Goal: Transaction & Acquisition: Purchase product/service

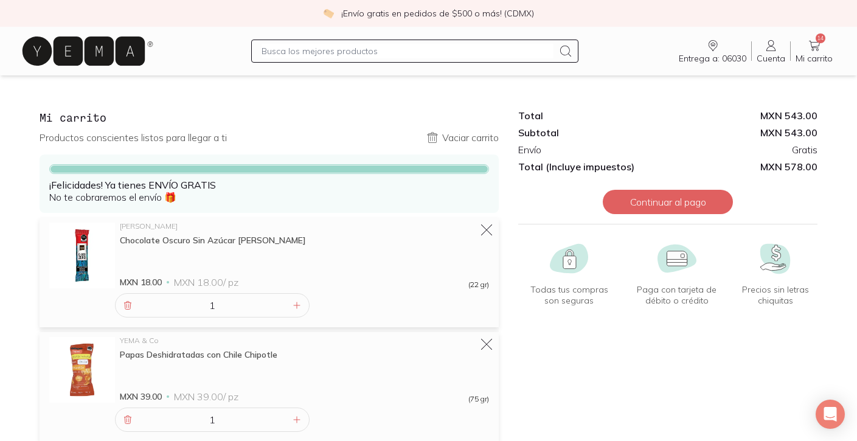
click at [91, 46] on icon at bounding box center [84, 51] width 122 height 29
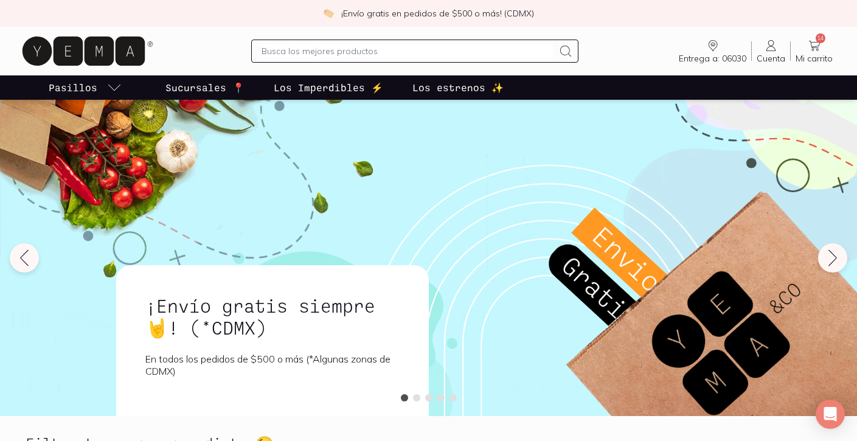
click at [816, 43] on icon at bounding box center [814, 45] width 15 height 15
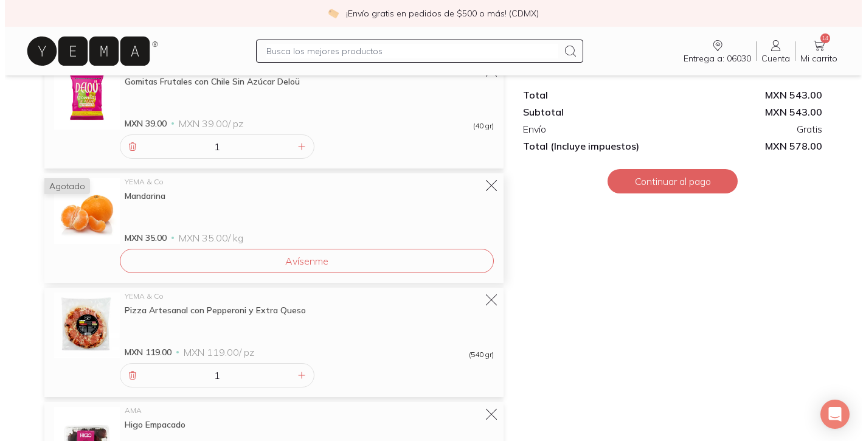
scroll to position [746, 0]
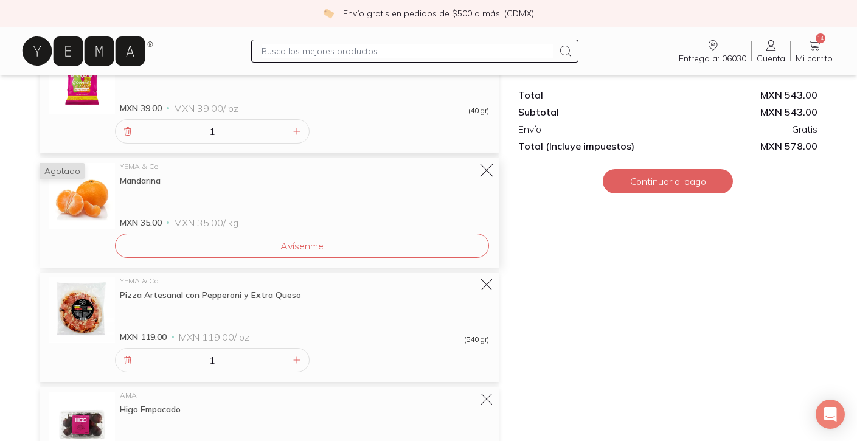
click at [484, 168] on icon at bounding box center [486, 170] width 13 height 13
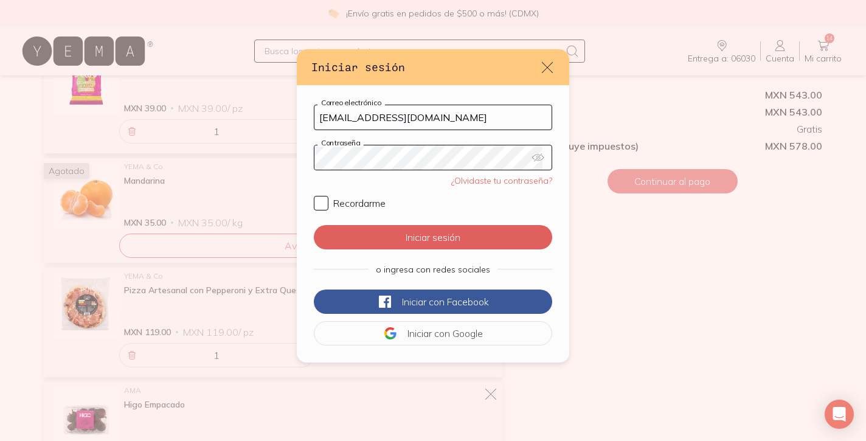
click at [428, 237] on button "Iniciar sesión" at bounding box center [433, 237] width 239 height 24
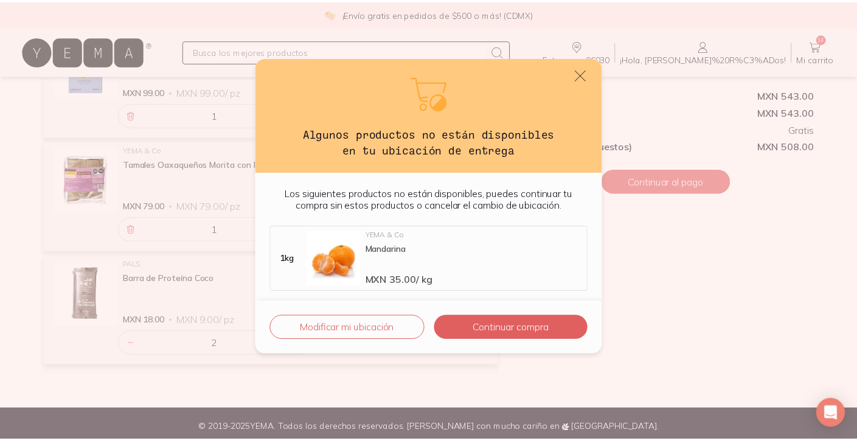
scroll to position [1225, 0]
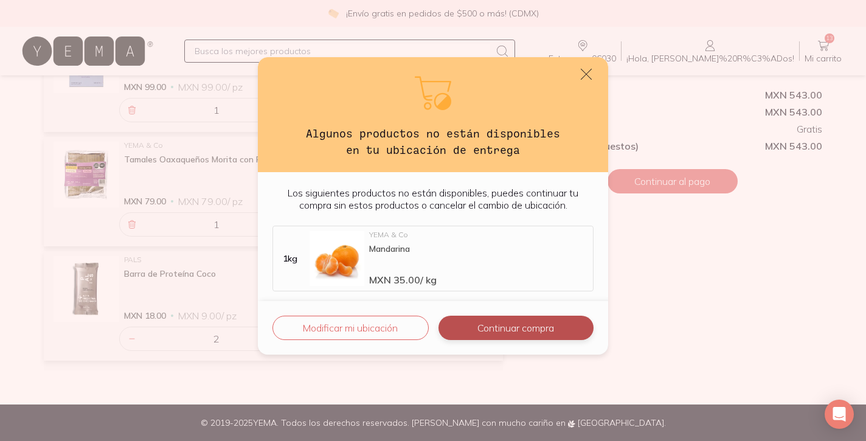
click at [478, 325] on button "Continuar compra" at bounding box center [516, 328] width 155 height 24
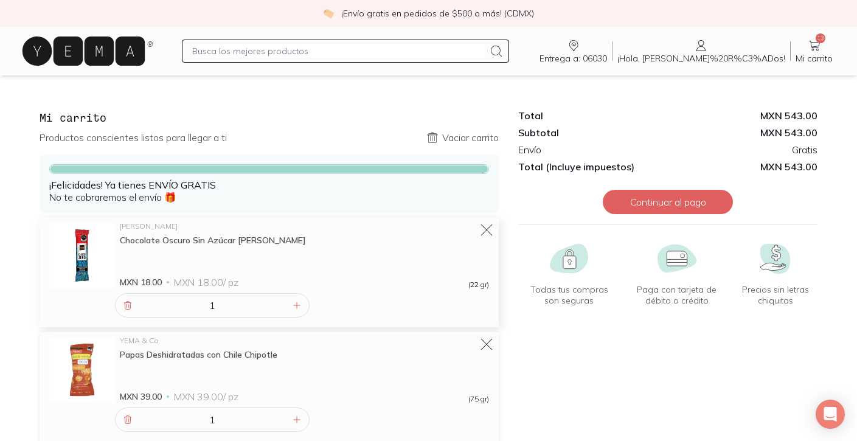
scroll to position [0, 0]
click at [124, 307] on icon at bounding box center [128, 306] width 10 height 10
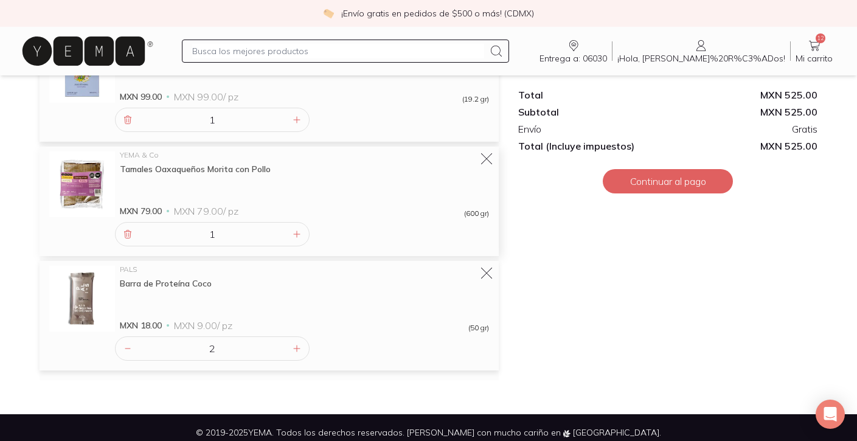
scroll to position [1109, 0]
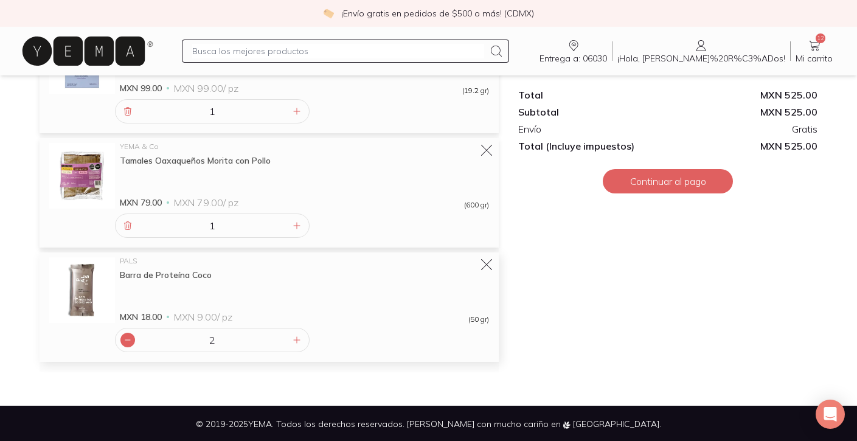
click at [125, 341] on icon at bounding box center [128, 340] width 10 height 10
type input "1"
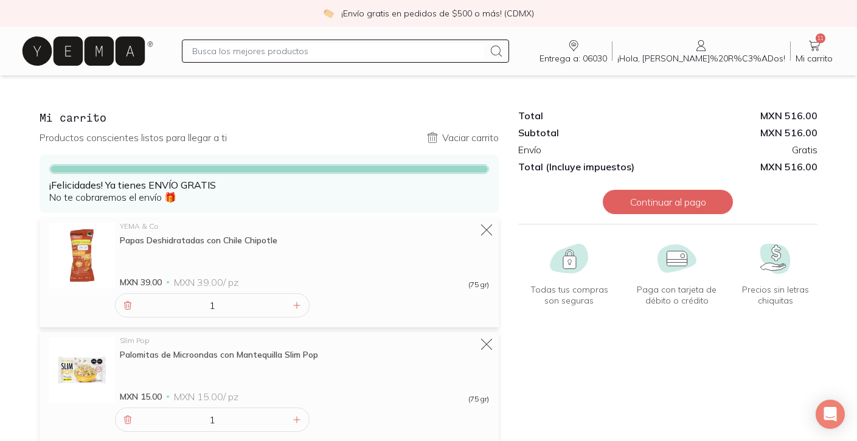
scroll to position [0, 0]
click at [95, 49] on icon at bounding box center [84, 51] width 122 height 29
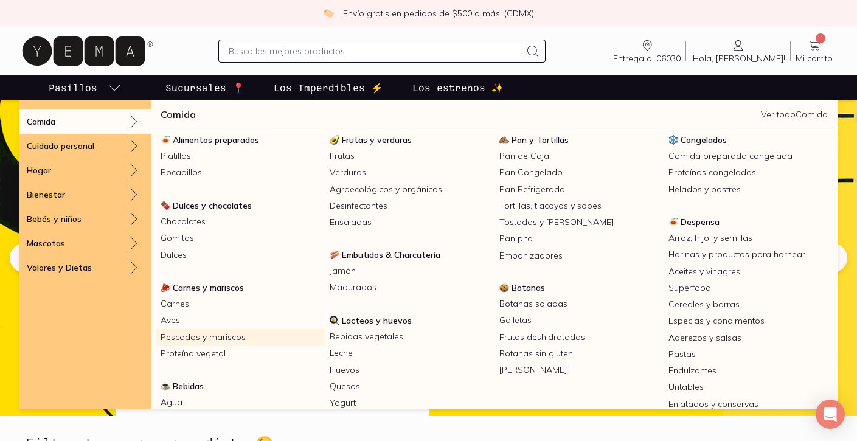
click at [176, 338] on link "Pescados y mariscos" at bounding box center [240, 337] width 169 height 16
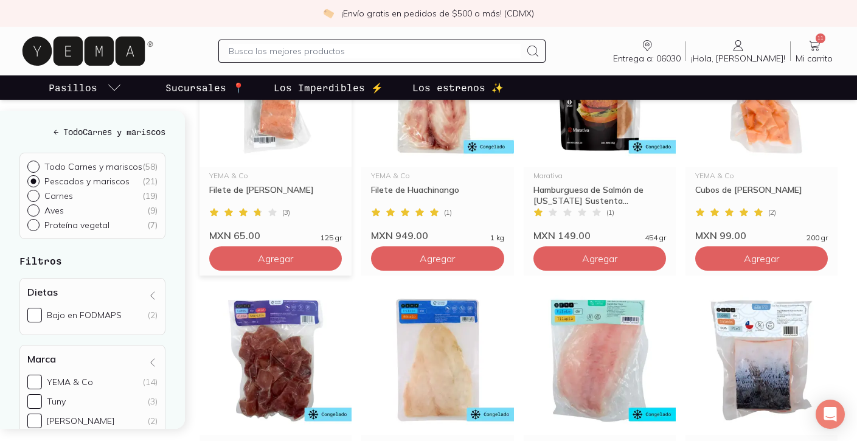
scroll to position [1118, 0]
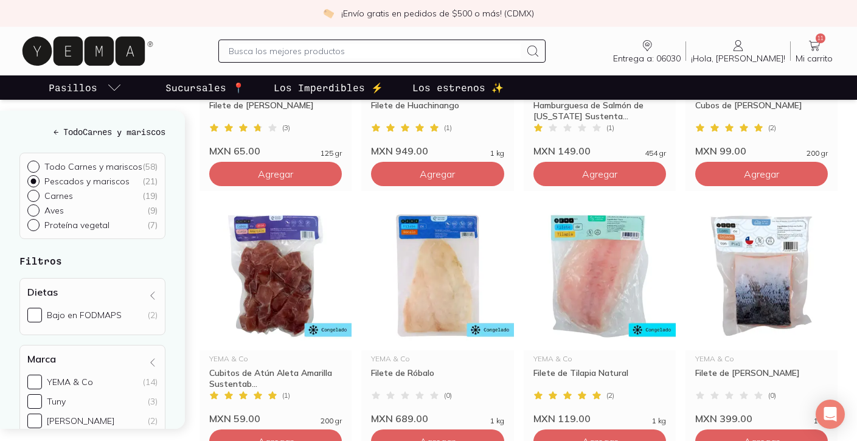
click at [54, 51] on icon at bounding box center [84, 51] width 122 height 29
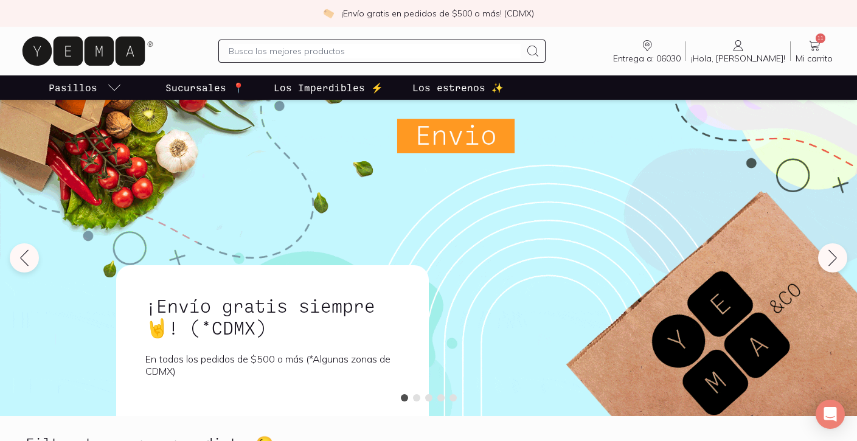
click at [815, 44] on icon at bounding box center [814, 45] width 15 height 15
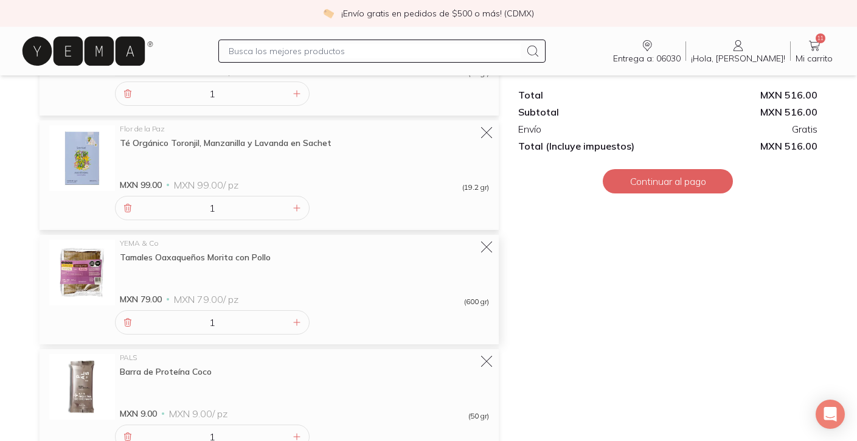
scroll to position [1070, 0]
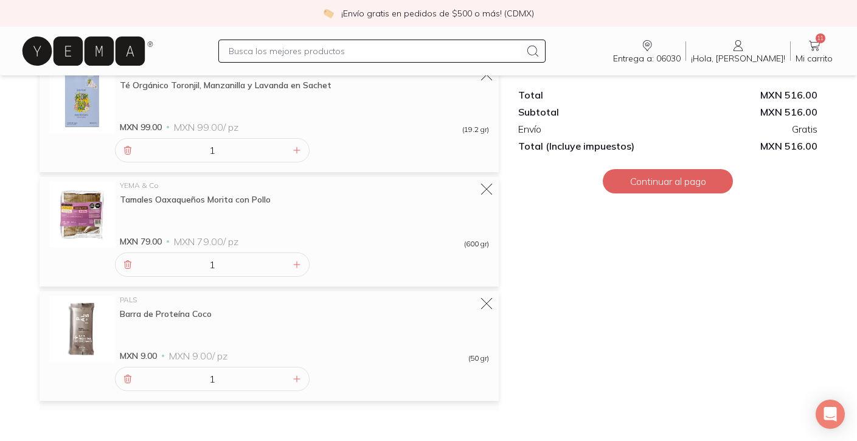
click at [113, 41] on icon at bounding box center [84, 51] width 122 height 29
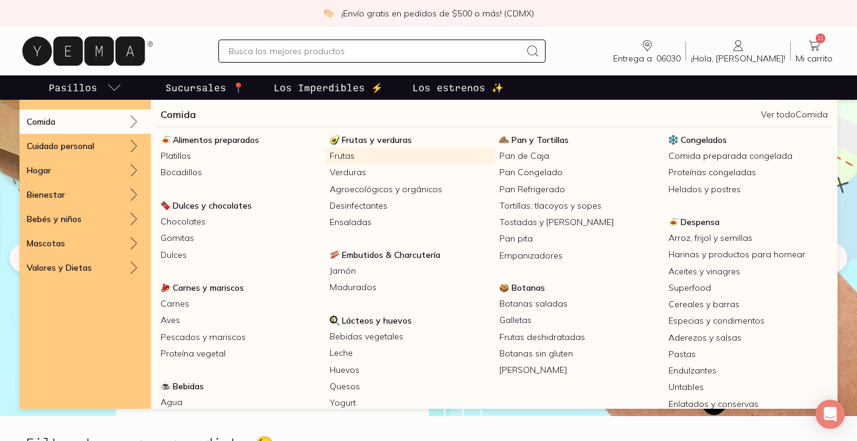
click at [340, 161] on link "Frutas" at bounding box center [409, 156] width 169 height 16
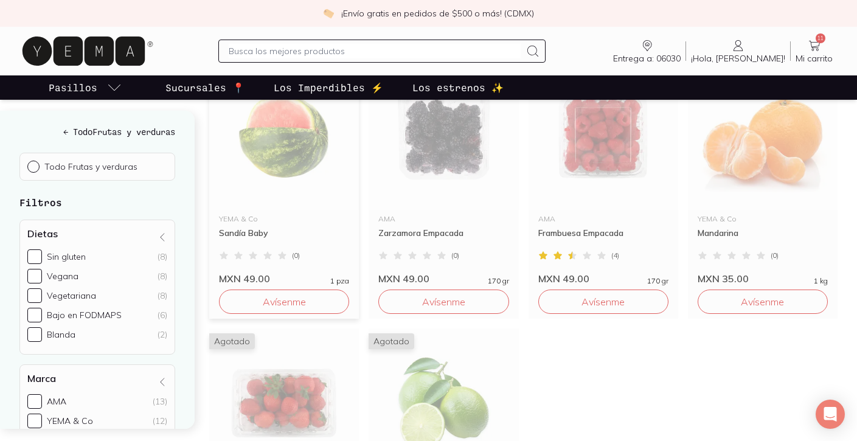
scroll to position [1547, 0]
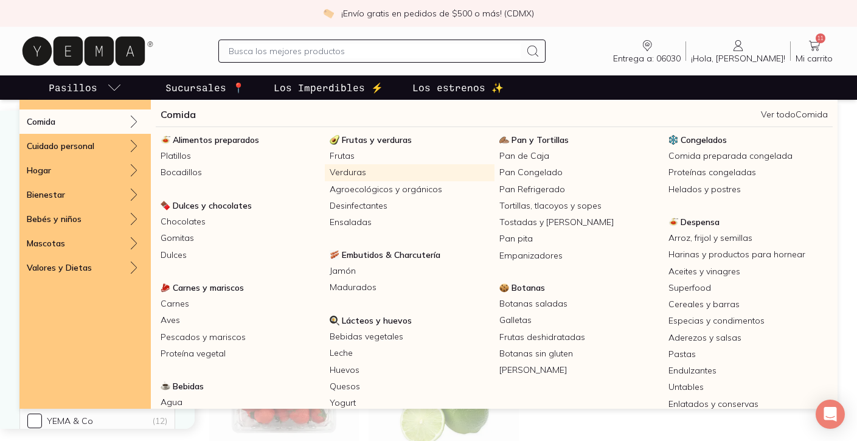
click at [349, 169] on link "Verduras" at bounding box center [409, 172] width 169 height 16
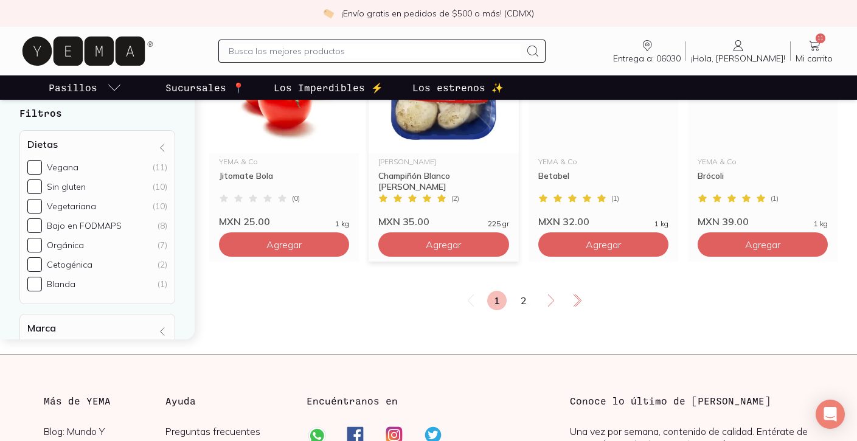
scroll to position [2140, 0]
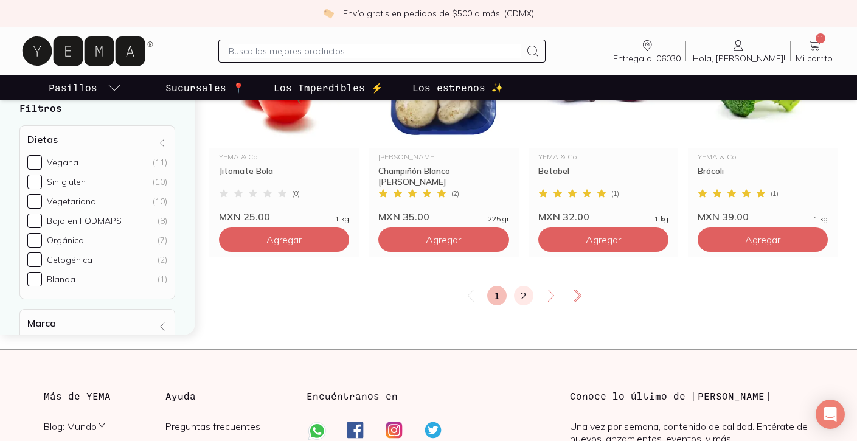
click at [524, 293] on link "2" at bounding box center [523, 295] width 19 height 19
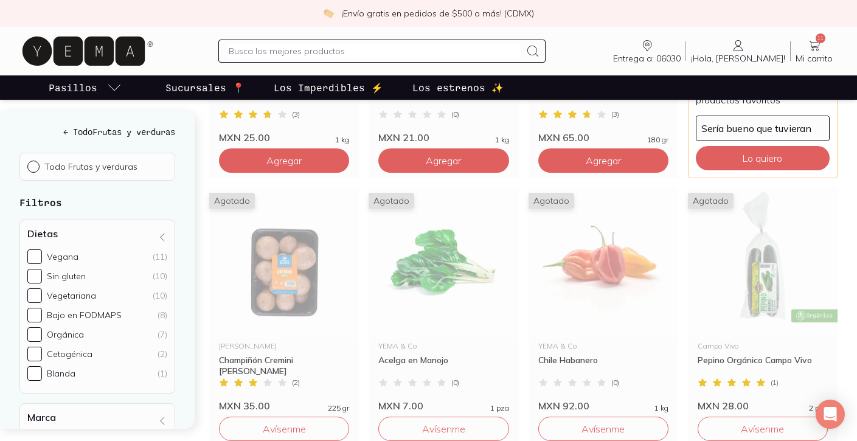
scroll to position [937, 0]
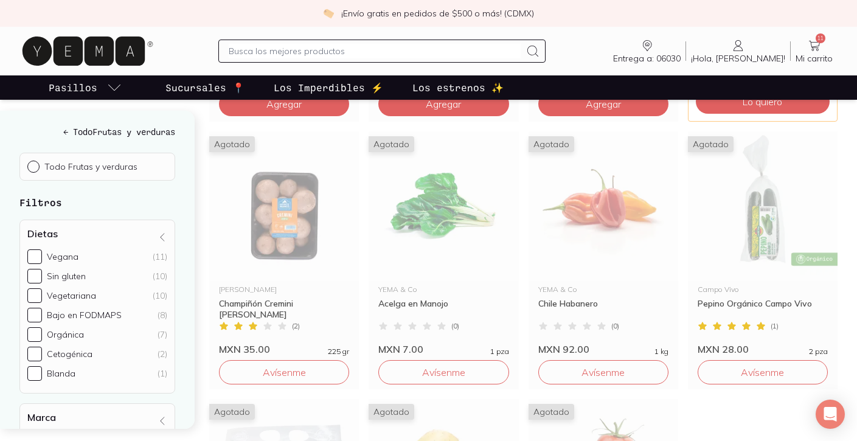
click at [817, 46] on icon at bounding box center [814, 46] width 11 height 10
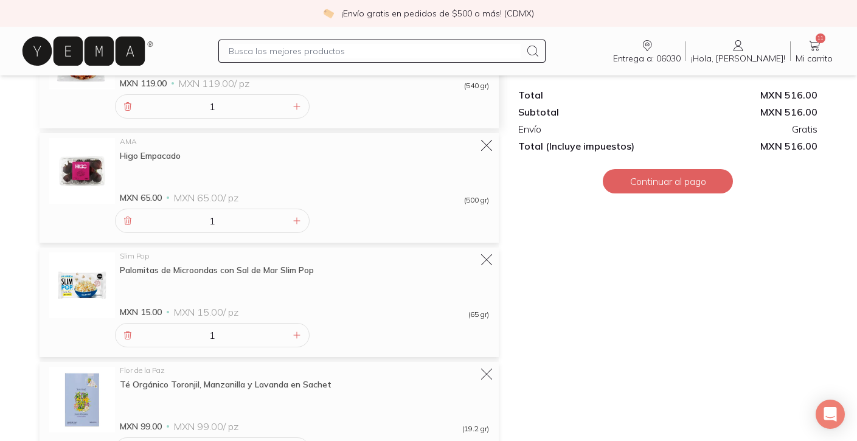
scroll to position [796, 0]
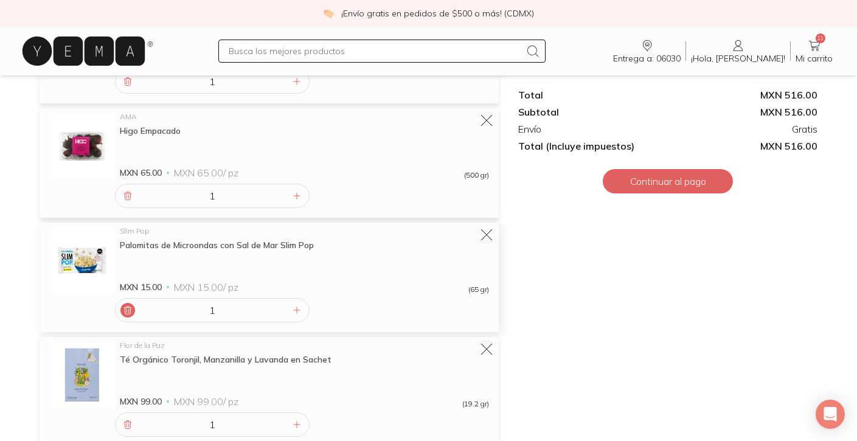
click at [128, 307] on icon at bounding box center [128, 310] width 10 height 10
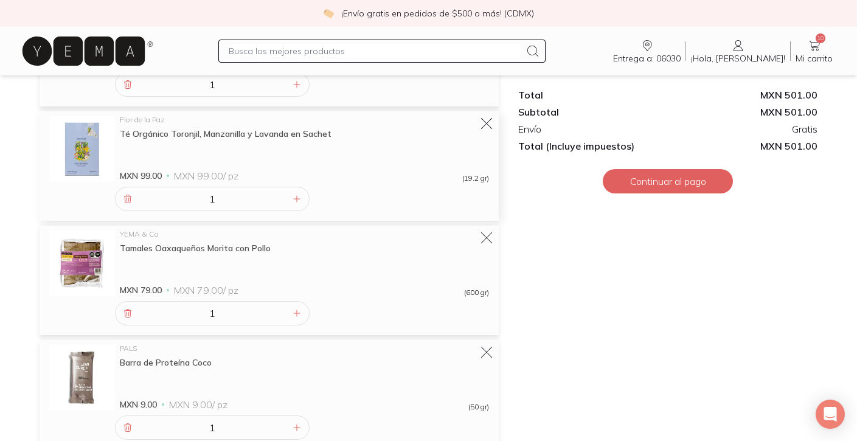
scroll to position [909, 0]
click at [124, 306] on div at bounding box center [127, 311] width 15 height 15
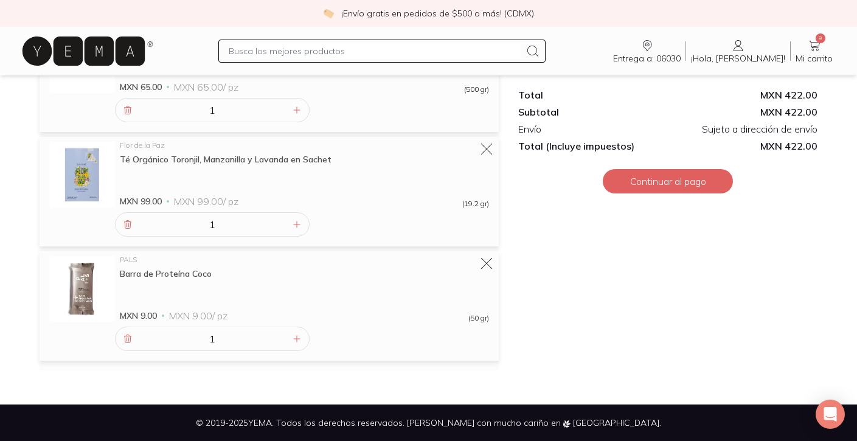
scroll to position [882, 0]
click at [291, 55] on input "text" at bounding box center [375, 51] width 292 height 15
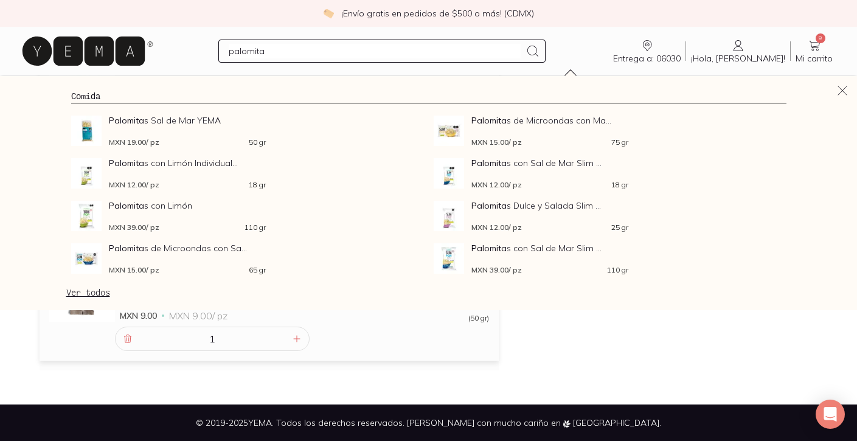
type input "palomitas"
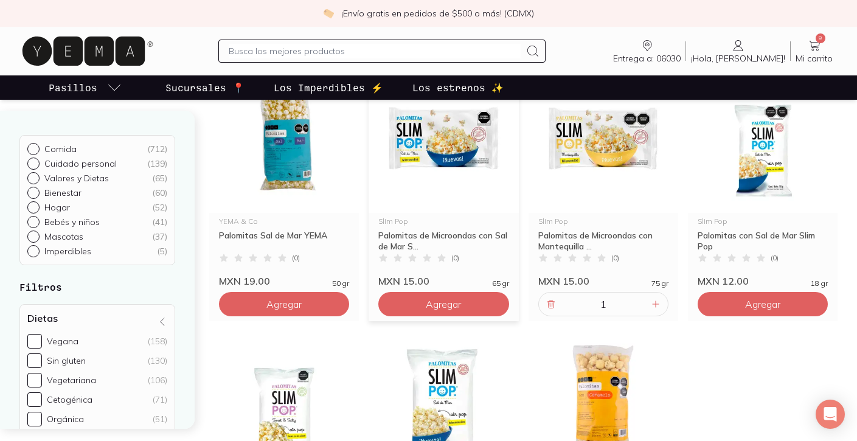
scroll to position [439, 0]
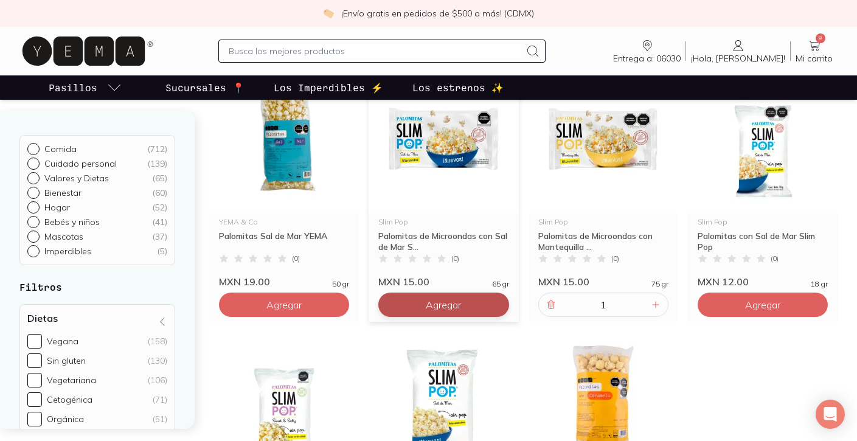
click at [436, 309] on span "Agregar" at bounding box center [443, 305] width 35 height 12
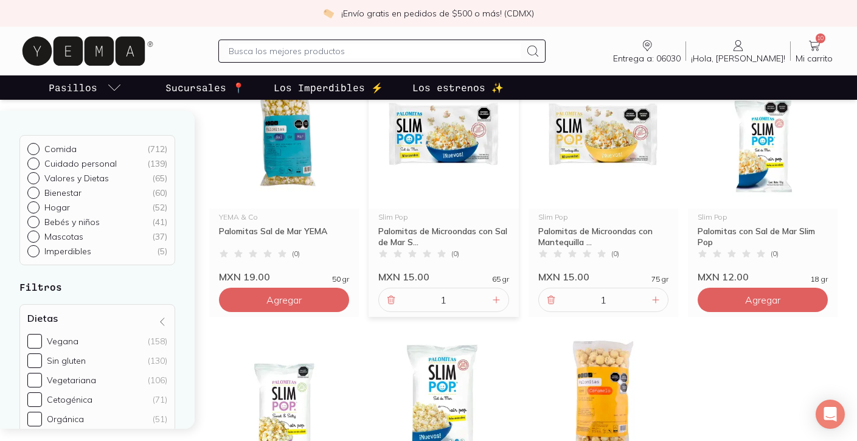
click at [312, 85] on p "Los Imperdibles ⚡️" at bounding box center [329, 87] width 110 height 15
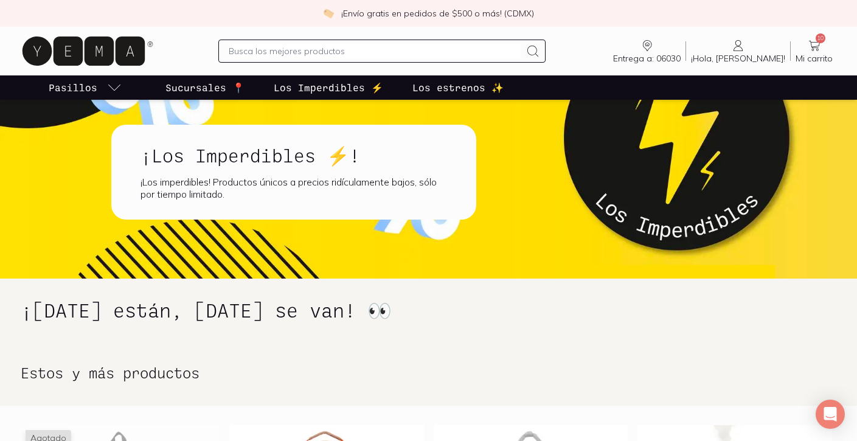
scroll to position [1, 0]
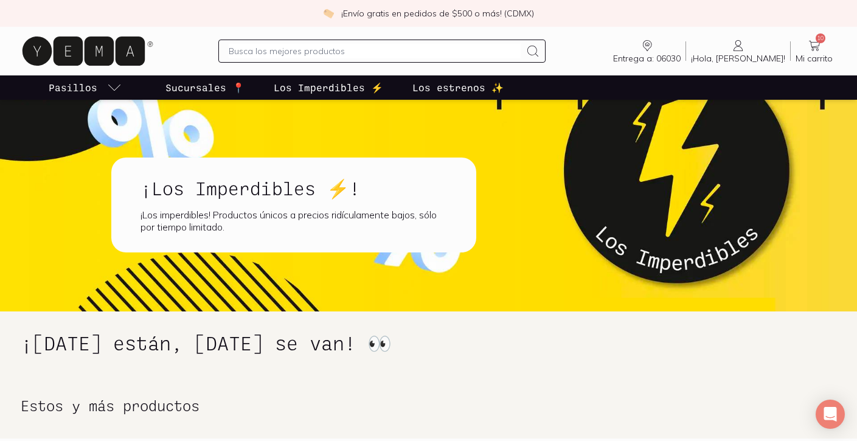
click at [441, 92] on p "Los estrenos ✨" at bounding box center [458, 87] width 91 height 15
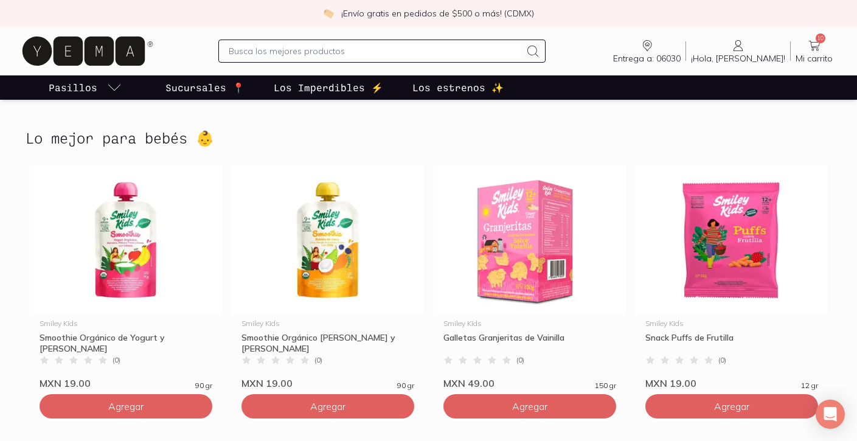
scroll to position [2247, 0]
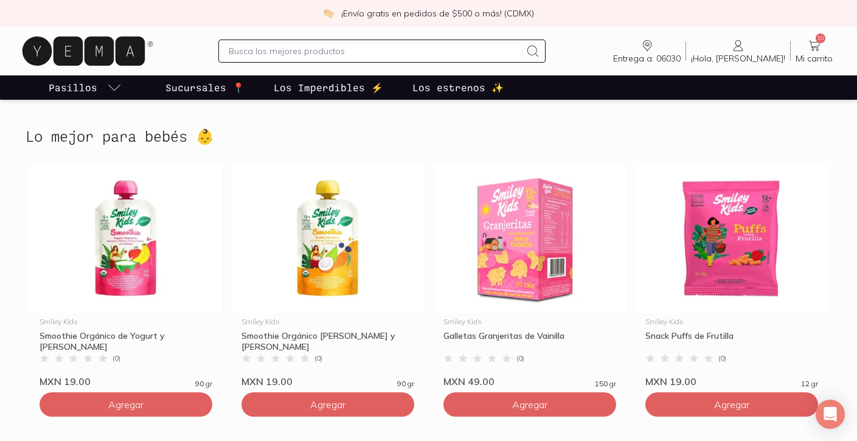
click at [815, 43] on icon at bounding box center [814, 45] width 15 height 15
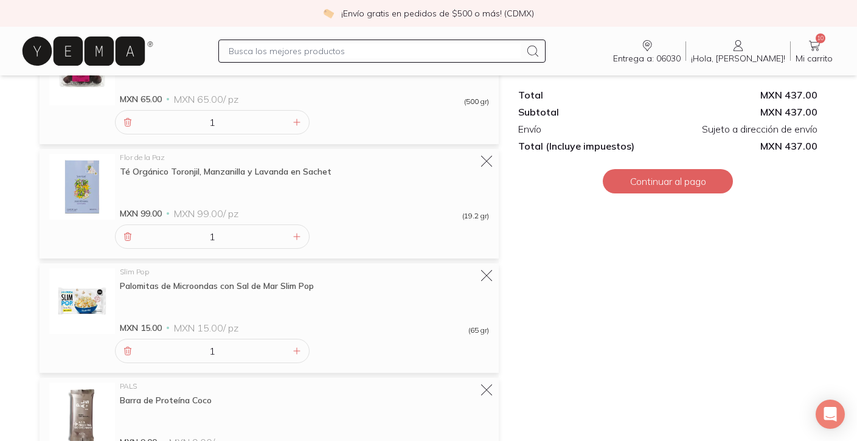
scroll to position [877, 0]
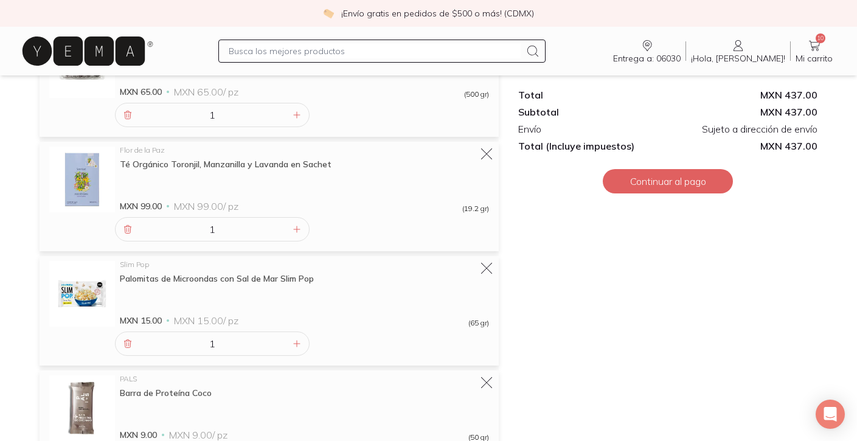
click at [46, 46] on icon at bounding box center [84, 51] width 122 height 29
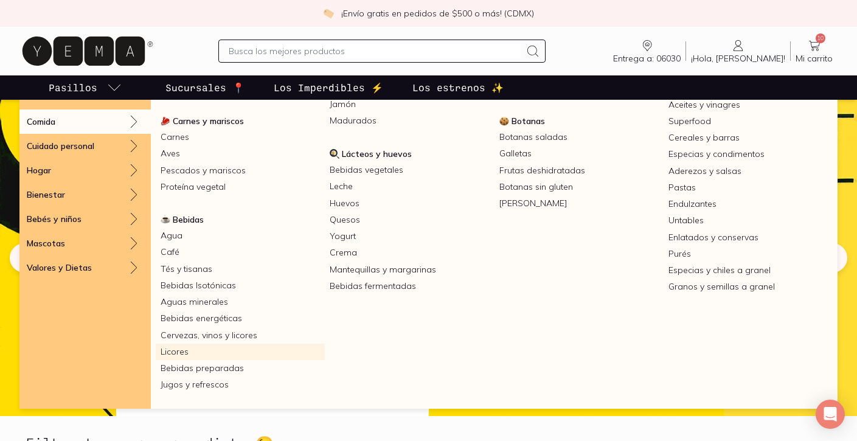
scroll to position [167, 0]
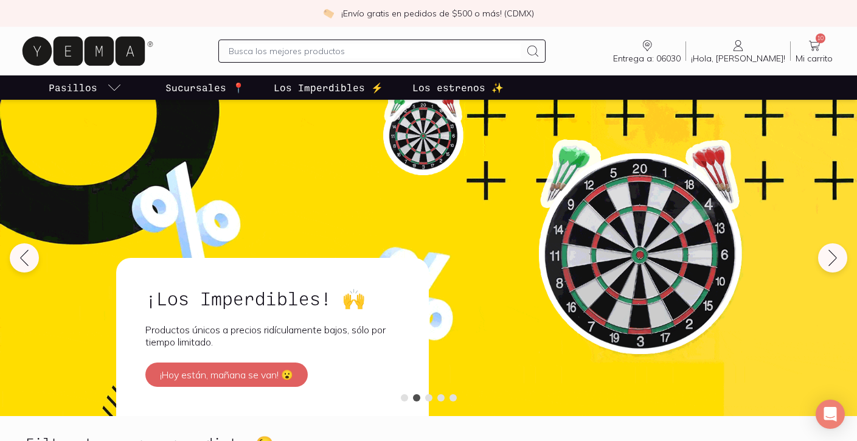
click at [295, 55] on input "text" at bounding box center [375, 51] width 292 height 15
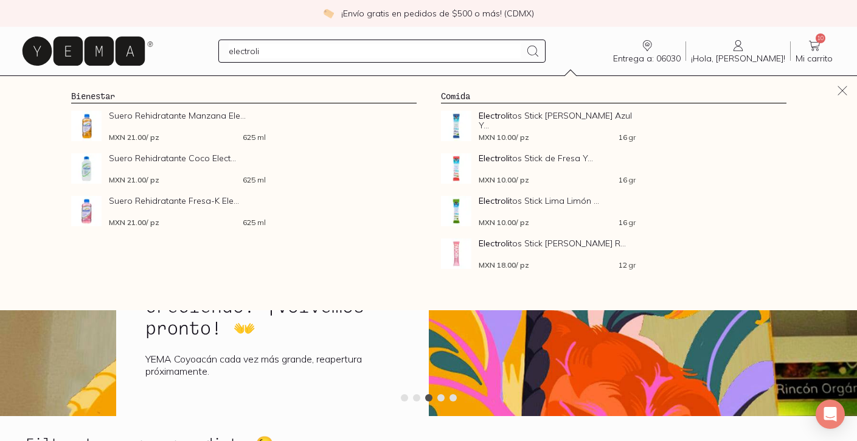
type input "electrolit"
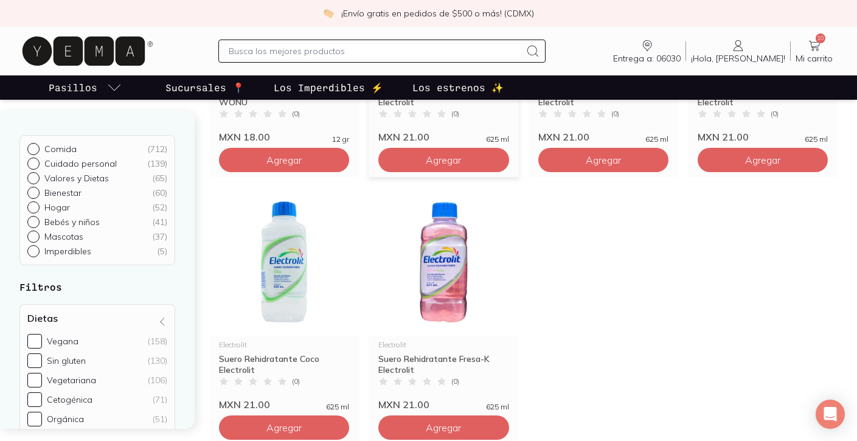
scroll to position [580, 0]
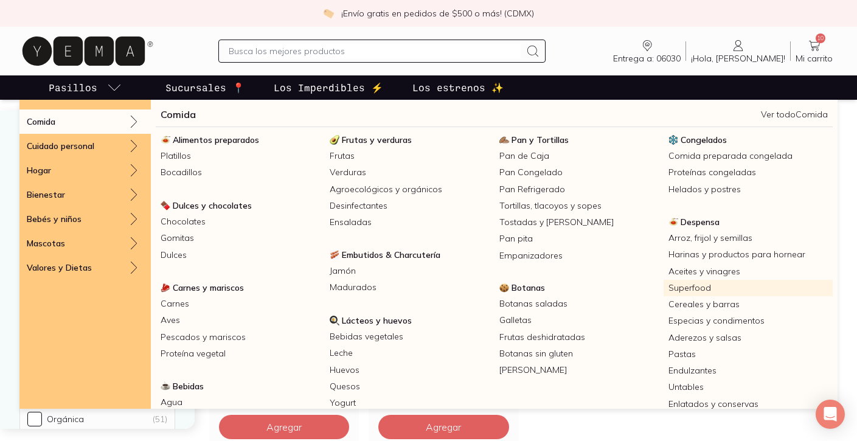
click at [673, 289] on link "Superfood" at bounding box center [748, 288] width 169 height 16
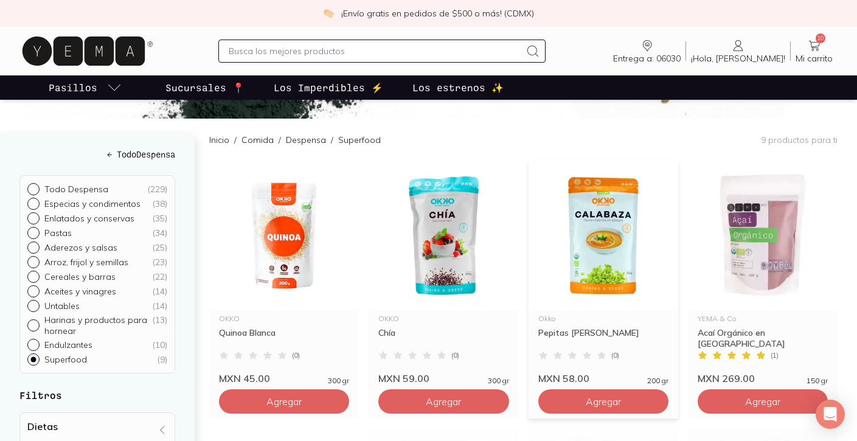
scroll to position [108, 0]
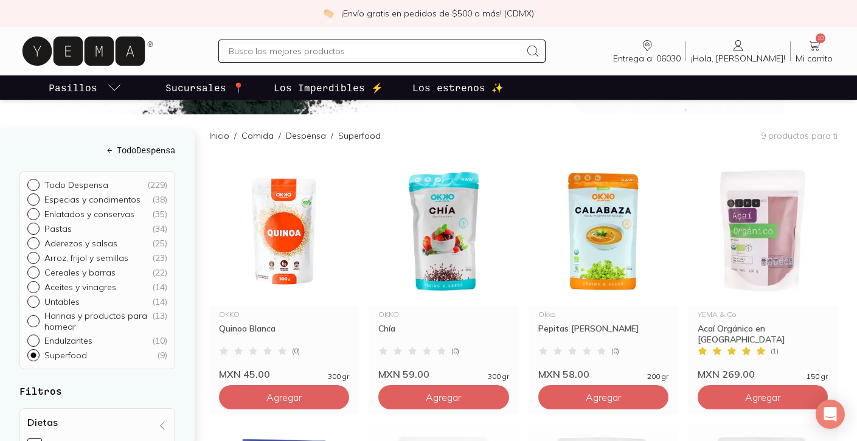
click at [521, 46] on input "text" at bounding box center [375, 51] width 292 height 15
type input "pasta"
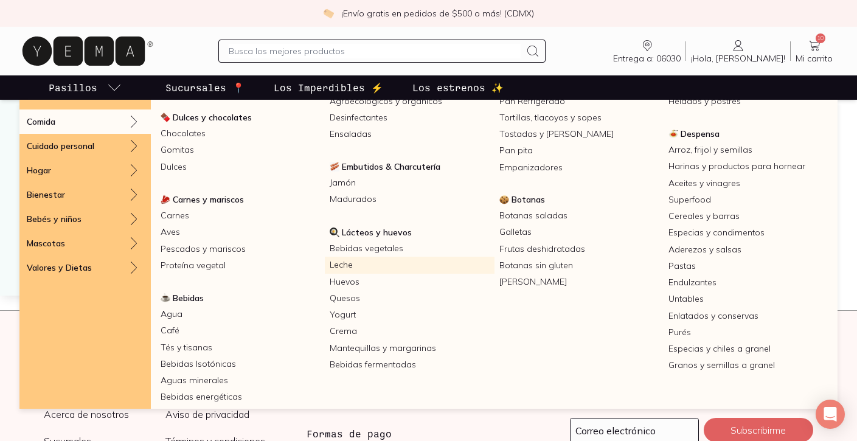
scroll to position [91, 0]
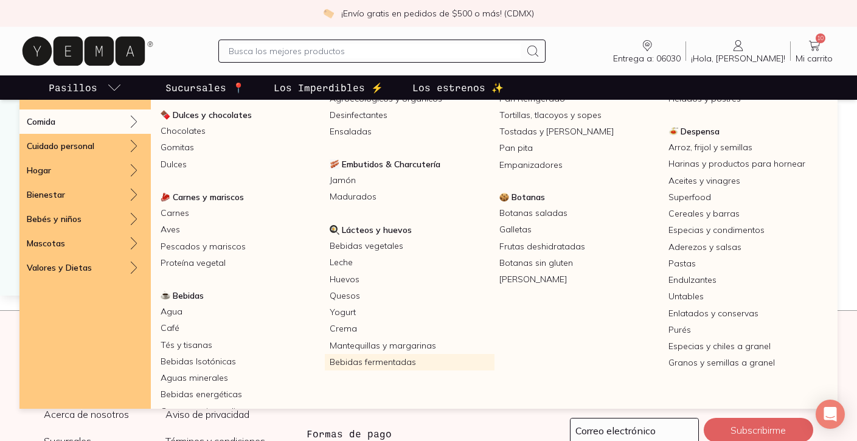
click at [389, 361] on link "Bebidas fermentadas" at bounding box center [409, 362] width 169 height 16
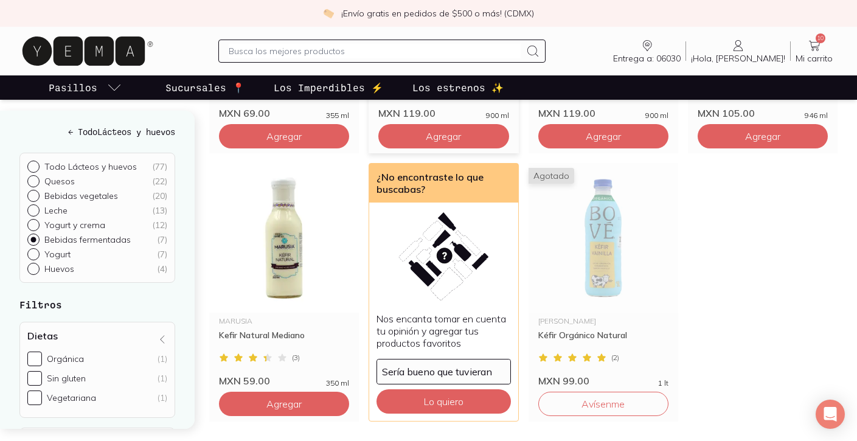
scroll to position [369, 0]
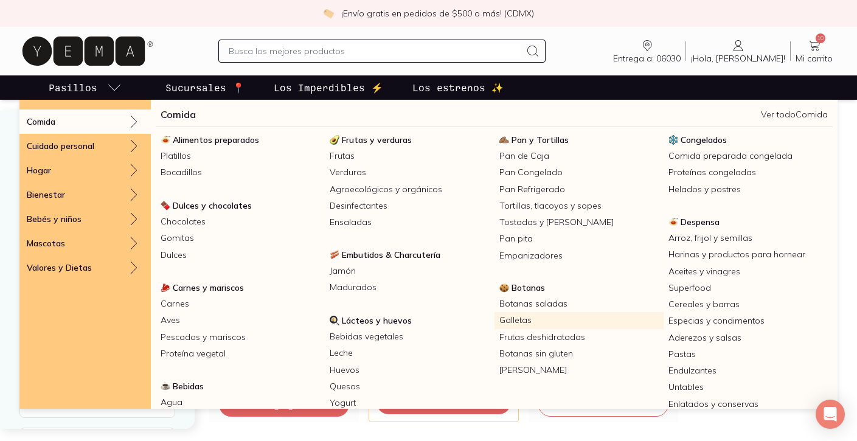
click at [506, 324] on link "Galletas" at bounding box center [579, 320] width 169 height 16
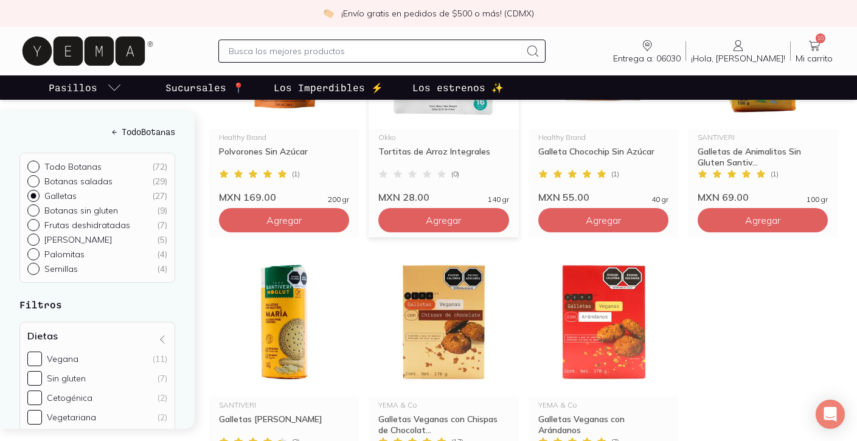
scroll to position [1642, 0]
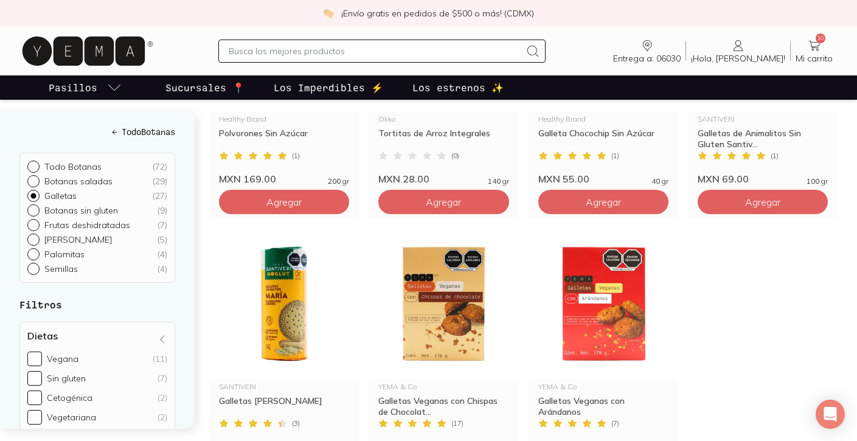
click at [74, 251] on p "Palomitas" at bounding box center [64, 254] width 40 height 11
click at [37, 251] on input "Palomitas ( 4 )" at bounding box center [32, 253] width 10 height 10
radio input "true"
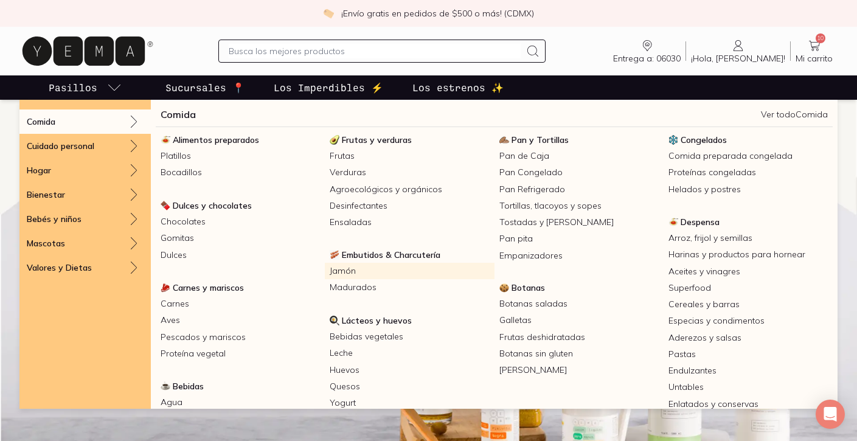
click at [354, 269] on link "Jamón" at bounding box center [409, 271] width 169 height 16
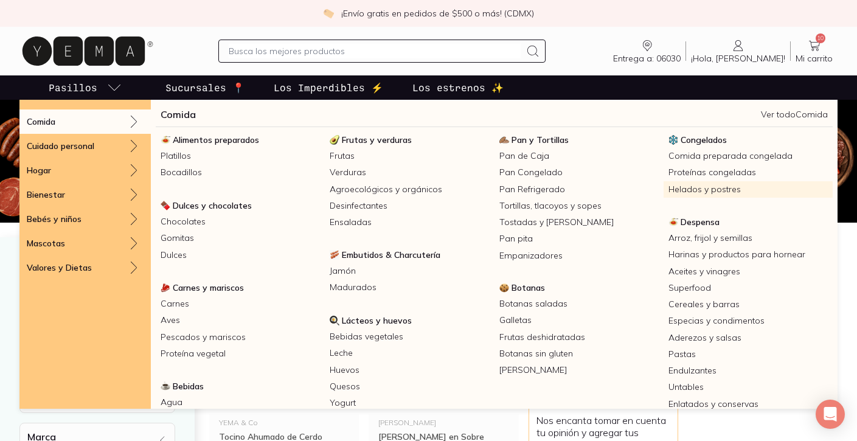
click at [703, 191] on link "Helados y postres" at bounding box center [748, 189] width 169 height 16
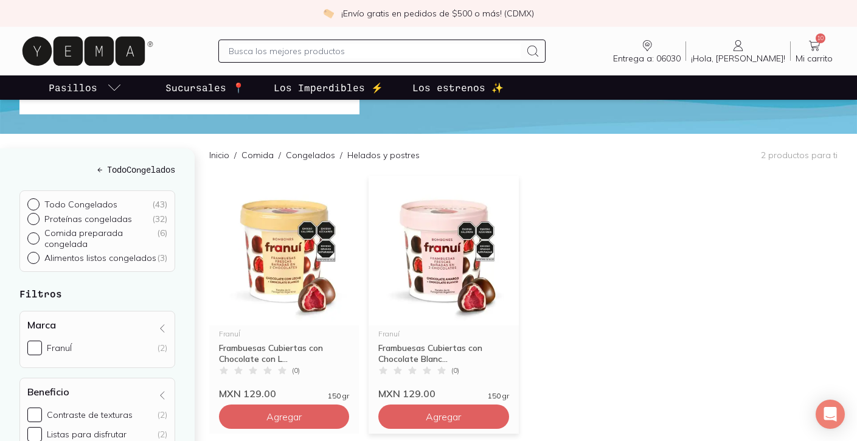
scroll to position [73, 0]
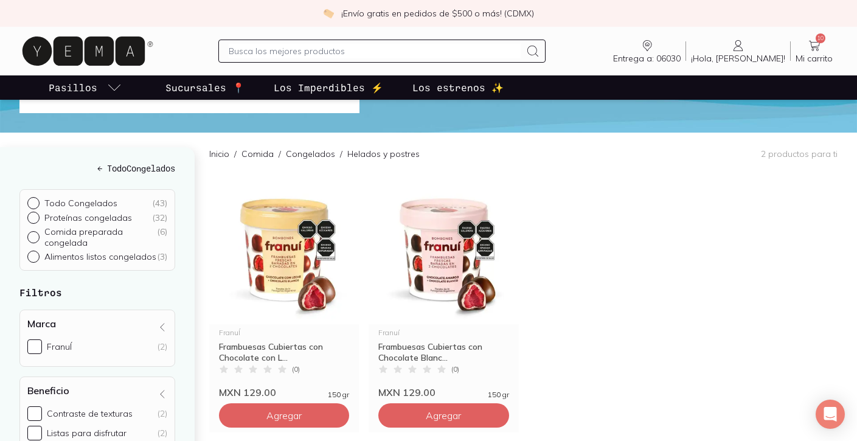
click at [812, 52] on icon at bounding box center [814, 45] width 15 height 15
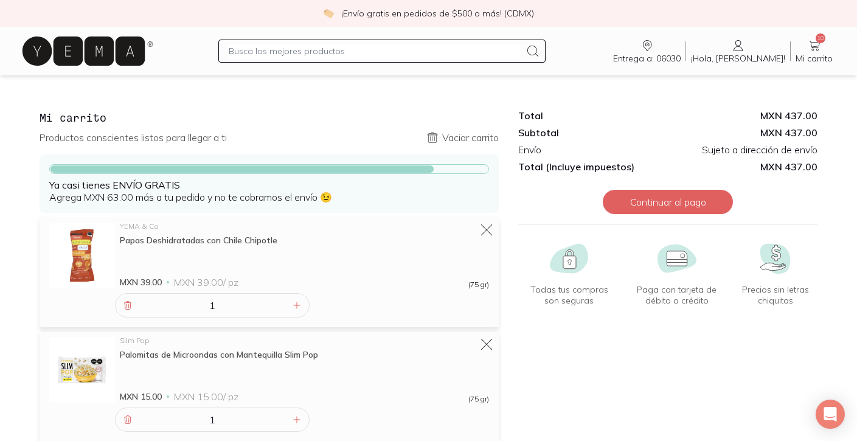
click at [92, 49] on icon at bounding box center [84, 51] width 122 height 29
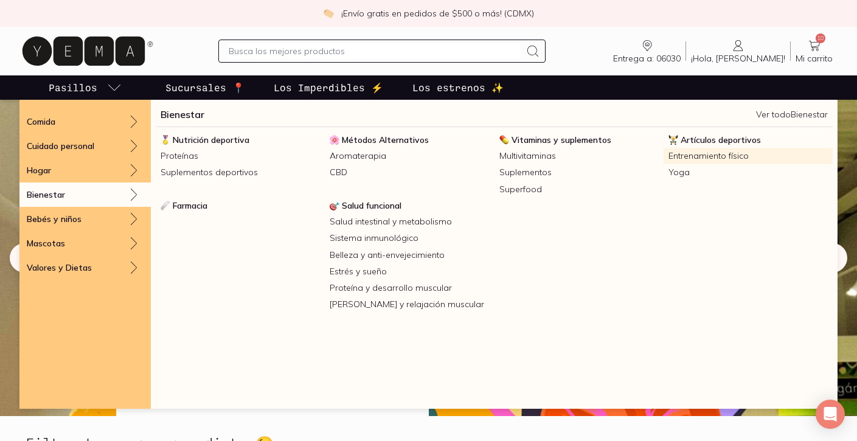
click at [693, 158] on link "Entrenamiento físico" at bounding box center [748, 156] width 169 height 16
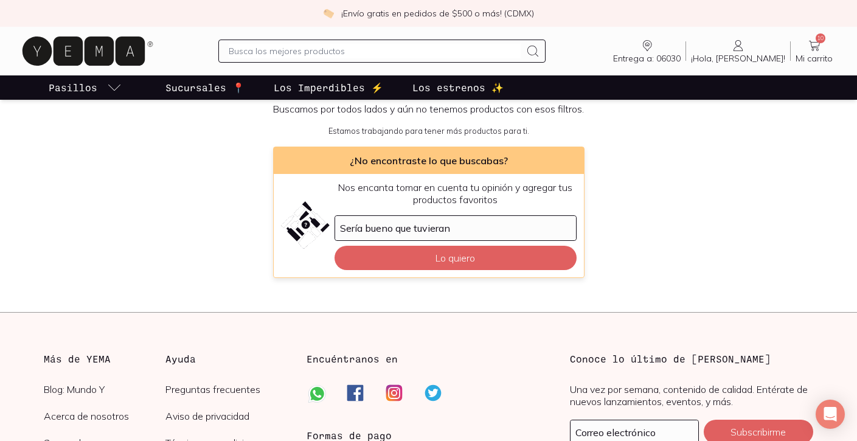
scroll to position [215, 0]
